Goal: Task Accomplishment & Management: Manage account settings

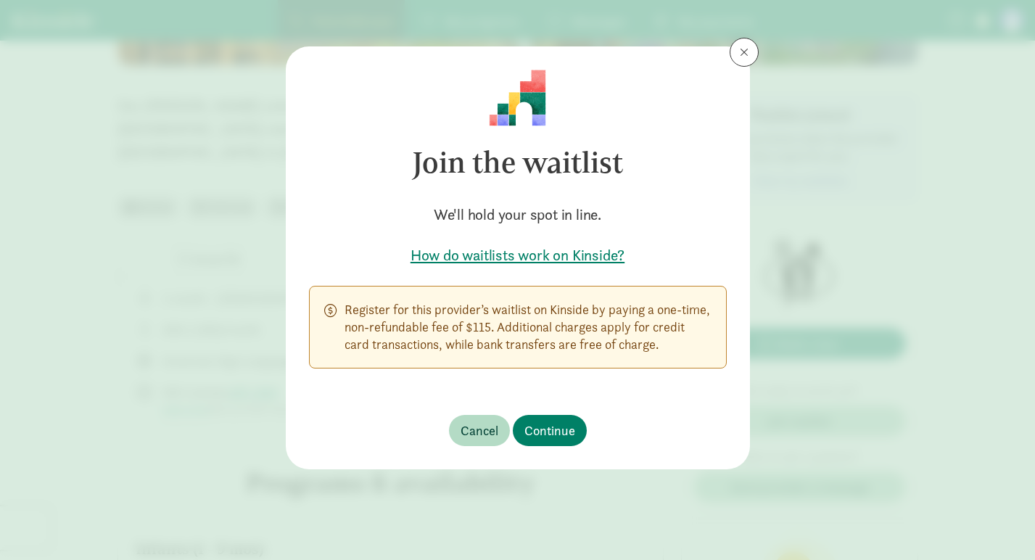
scroll to position [320, 0]
click at [481, 424] on span "Cancel" at bounding box center [479, 431] width 38 height 20
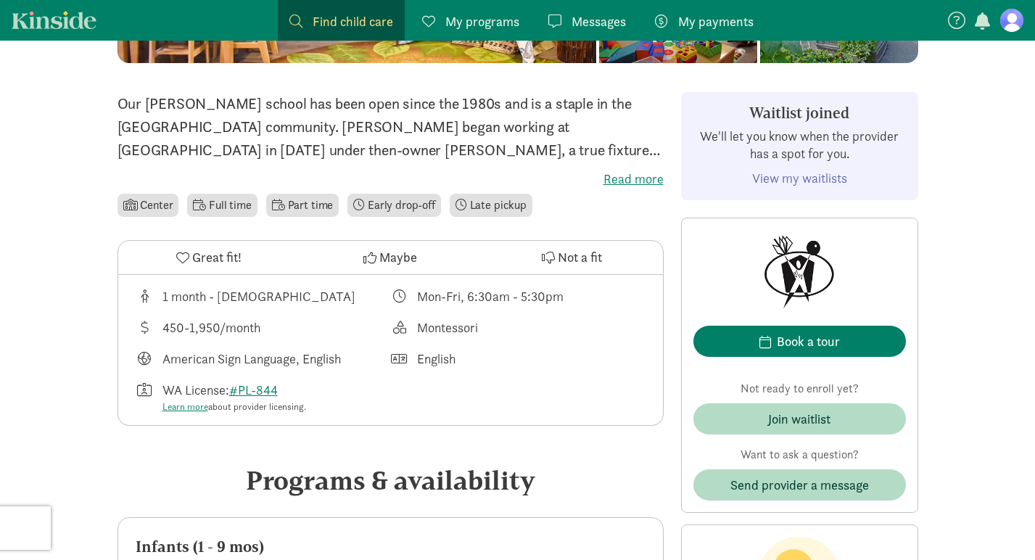
click at [822, 181] on link "View my waitlists" at bounding box center [799, 178] width 95 height 17
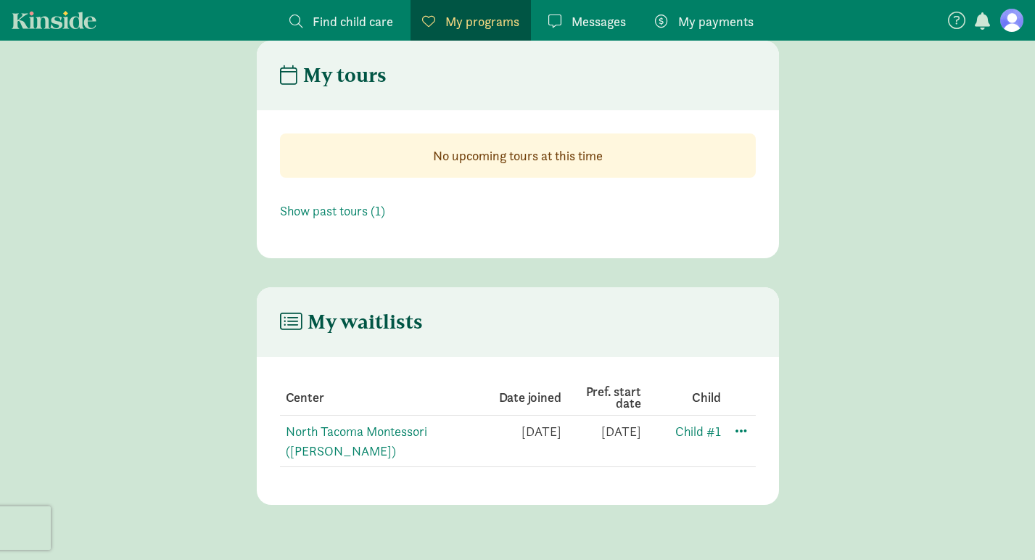
scroll to position [58, 0]
click at [740, 421] on span at bounding box center [740, 429] width 17 height 17
click at [732, 290] on header "My waitlists" at bounding box center [518, 322] width 522 height 70
click at [348, 423] on link "North Tacoma Montessori ([PERSON_NAME])" at bounding box center [356, 441] width 141 height 36
click at [690, 423] on link "Child #1" at bounding box center [698, 431] width 46 height 17
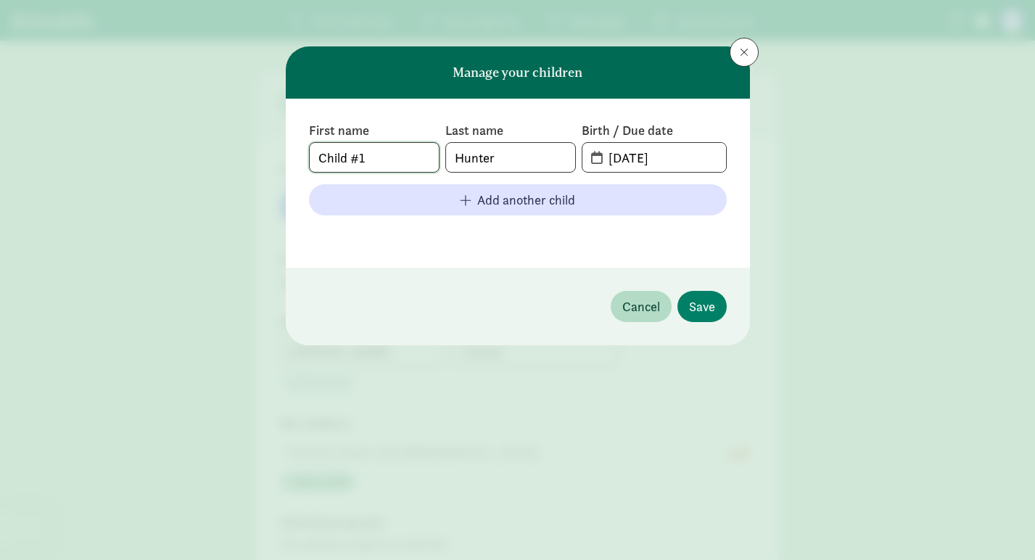
drag, startPoint x: 391, startPoint y: 152, endPoint x: 269, endPoint y: 152, distance: 121.8
click at [269, 152] on div "Manage your children First name Child #1 Last name Hunter Birth / Due date 10-1…" at bounding box center [517, 280] width 1035 height 560
type input "Elliott"
click at [615, 156] on input "10-13-2024" at bounding box center [662, 157] width 125 height 29
click at [635, 159] on input "10-13-2024" at bounding box center [662, 157] width 125 height 29
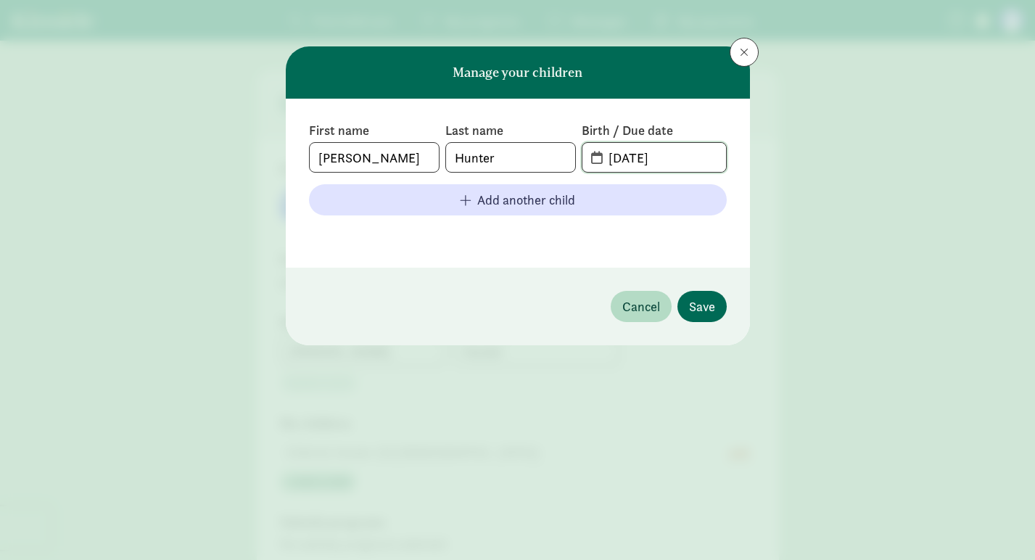
type input "10-11-2024"
click at [700, 299] on span "Save" at bounding box center [702, 307] width 26 height 20
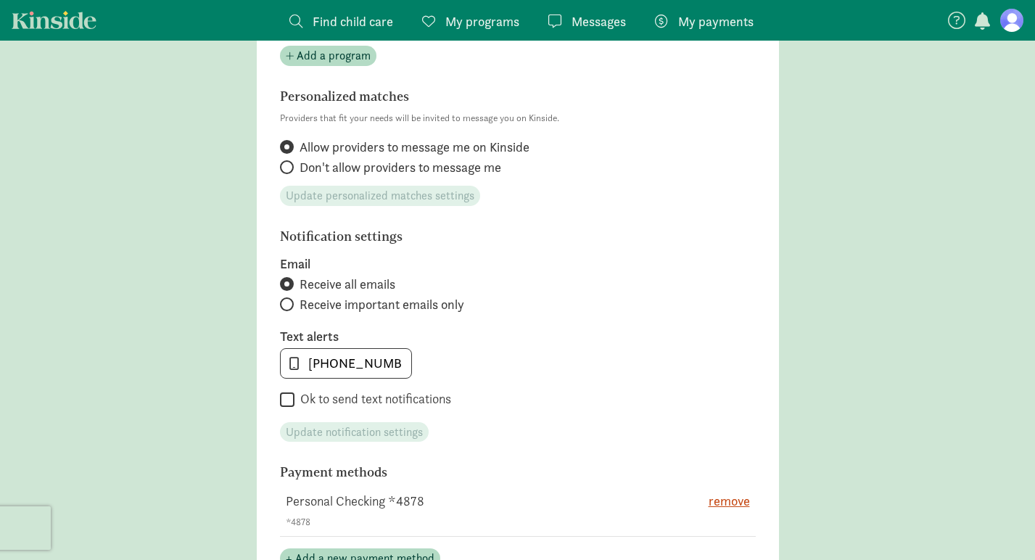
scroll to position [553, 0]
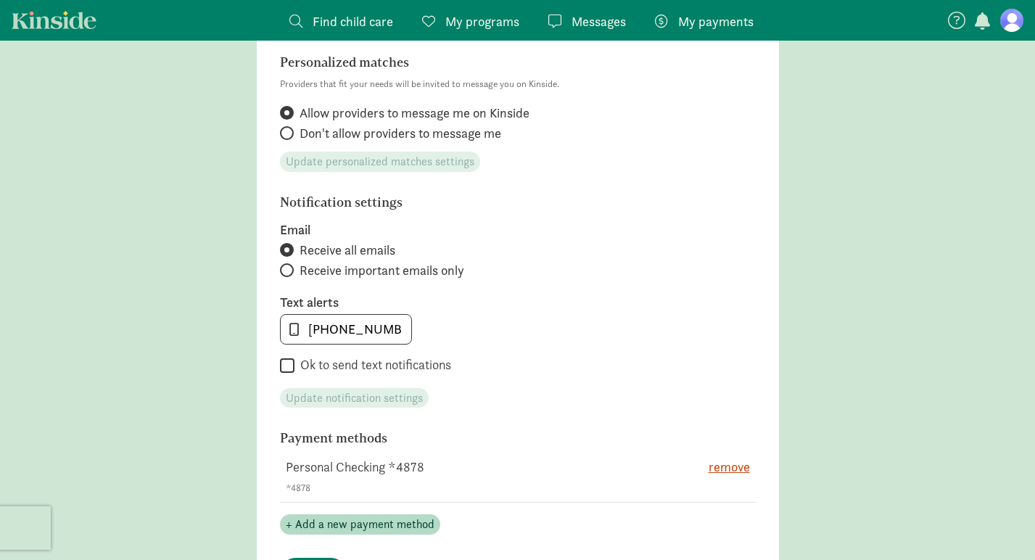
click at [287, 364] on input "Ok to send text notifications" at bounding box center [287, 366] width 15 height 20
checkbox input "true"
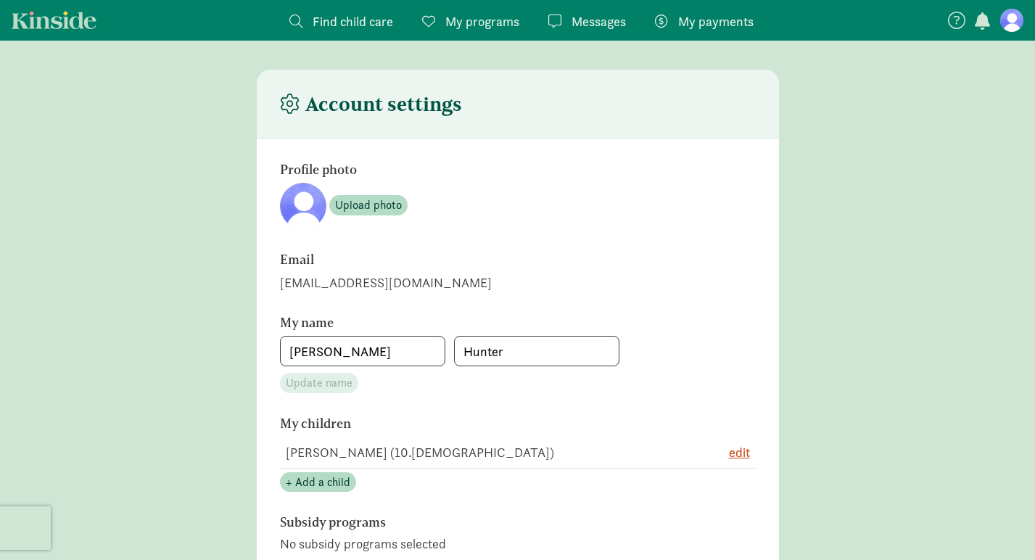
scroll to position [0, 0]
click at [336, 28] on span "Find child care" at bounding box center [353, 22] width 80 height 20
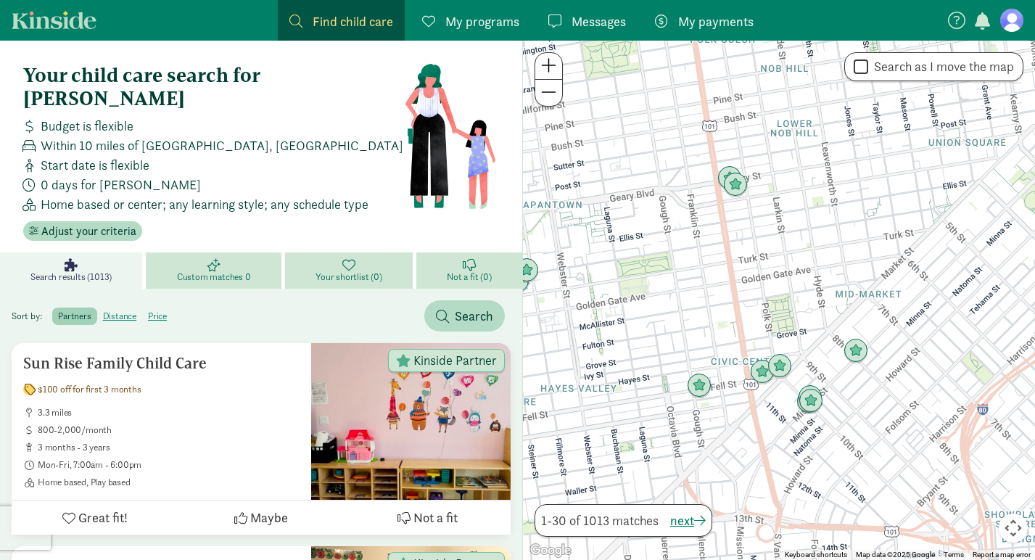
drag, startPoint x: 890, startPoint y: 140, endPoint x: 790, endPoint y: 172, distance: 105.7
click at [790, 172] on div at bounding box center [779, 300] width 512 height 519
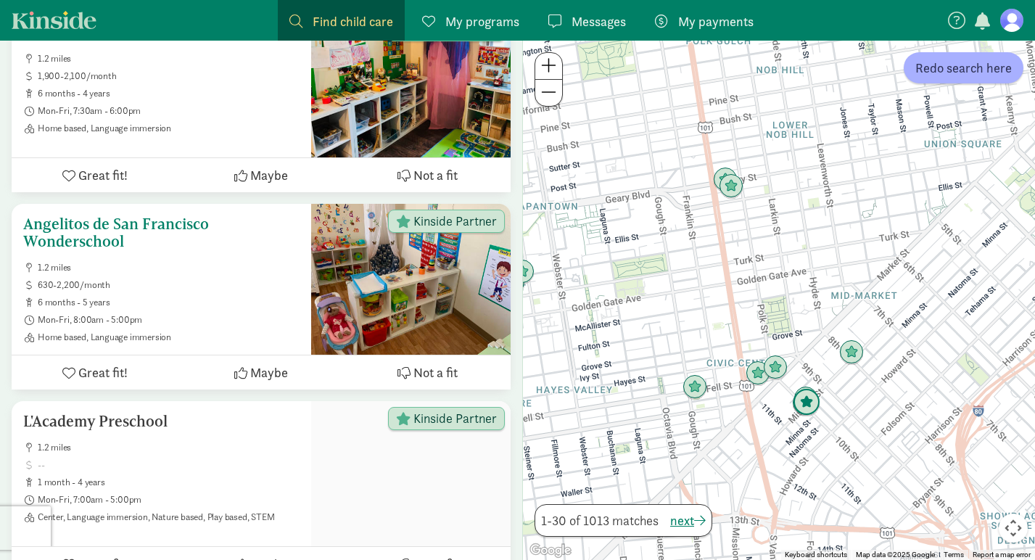
scroll to position [4969, 0]
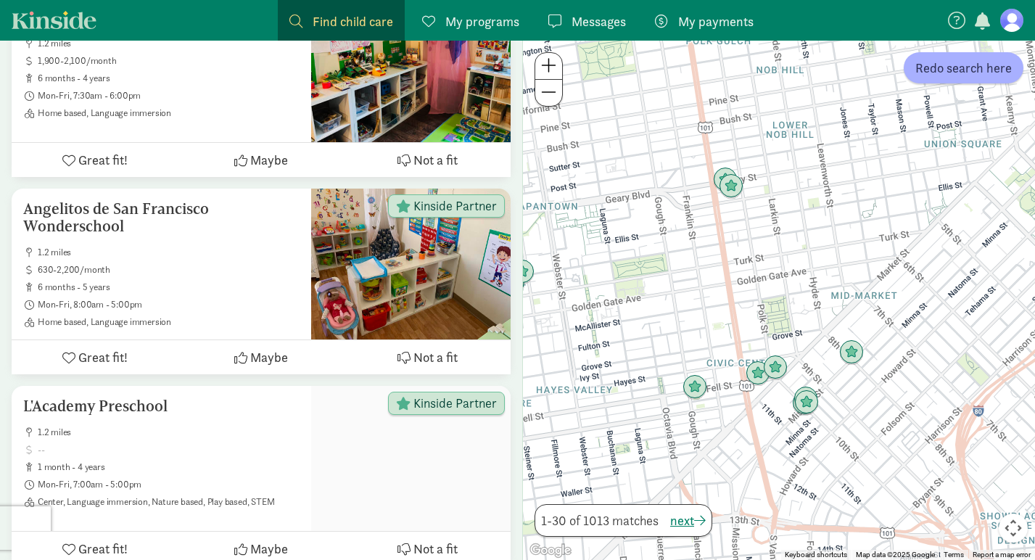
click at [497, 19] on span "My programs" at bounding box center [482, 22] width 74 height 20
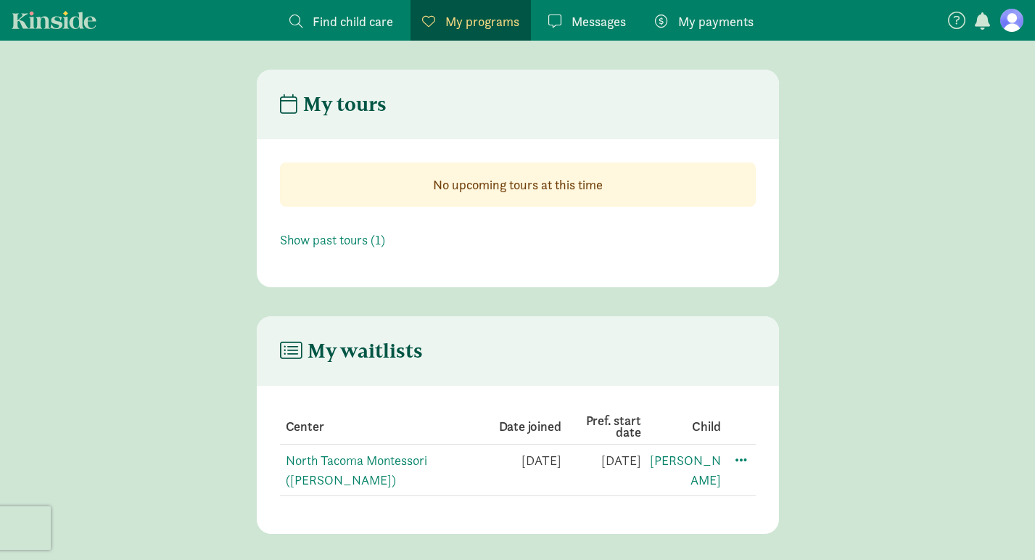
click at [641, 435] on th "Pref. start date" at bounding box center [681, 427] width 80 height 36
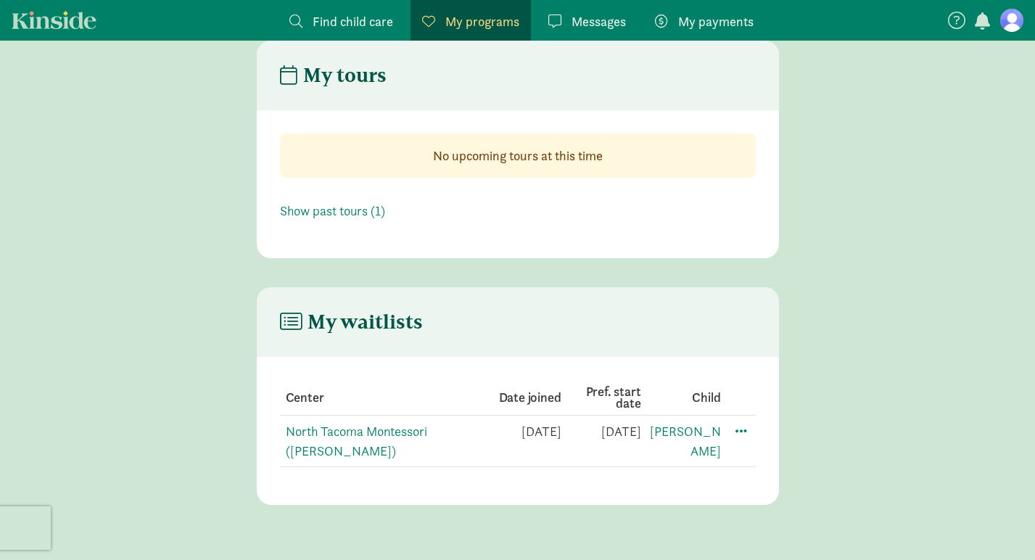
scroll to position [58, 0]
click at [740, 421] on span at bounding box center [740, 429] width 17 height 17
click at [829, 364] on main "My waitlists Center Date joined Pref. start date Child North Tacoma Montessori …" at bounding box center [517, 396] width 1035 height 218
